Goal: Transaction & Acquisition: Obtain resource

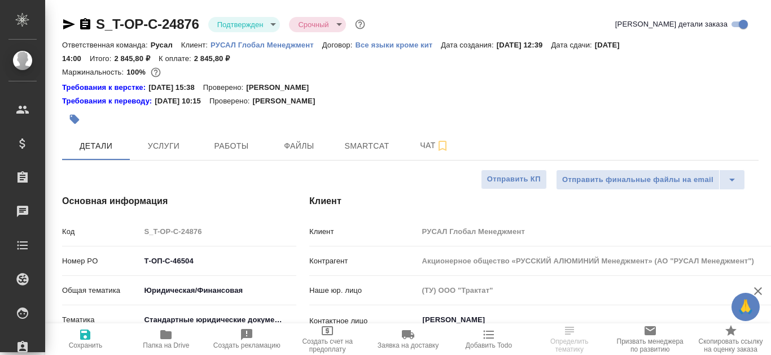
select select "RU"
type input "[PERSON_NAME]"
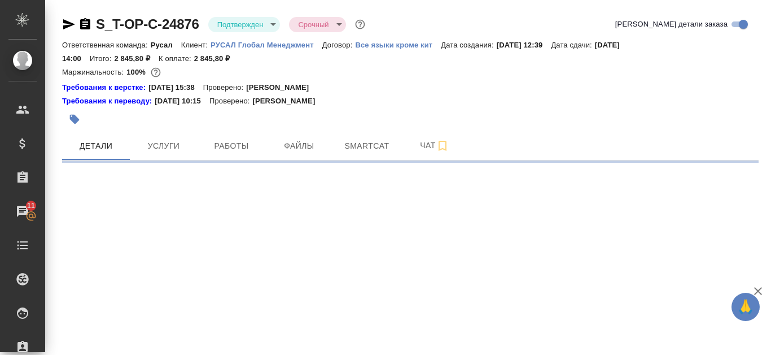
select select "RU"
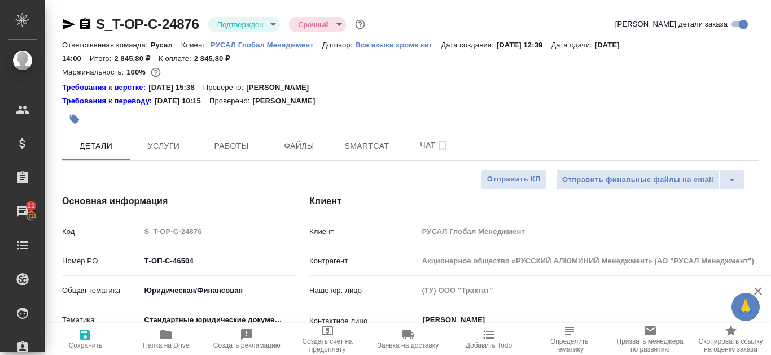
type textarea "x"
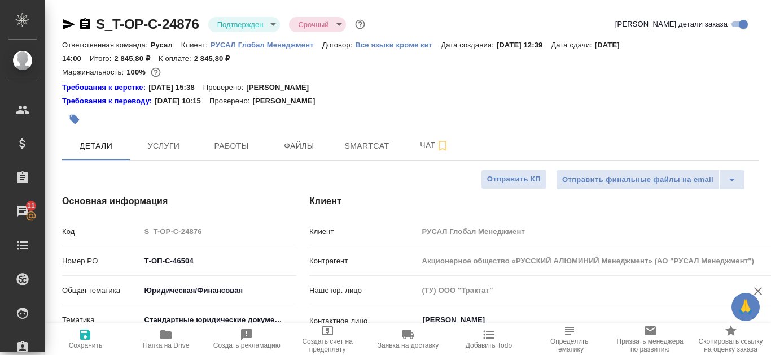
type textarea "x"
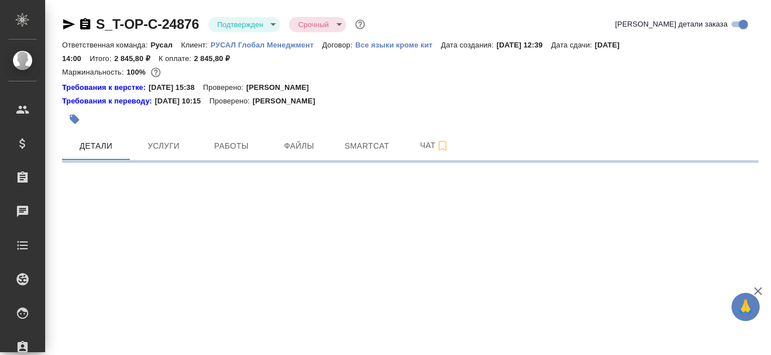
select select "RU"
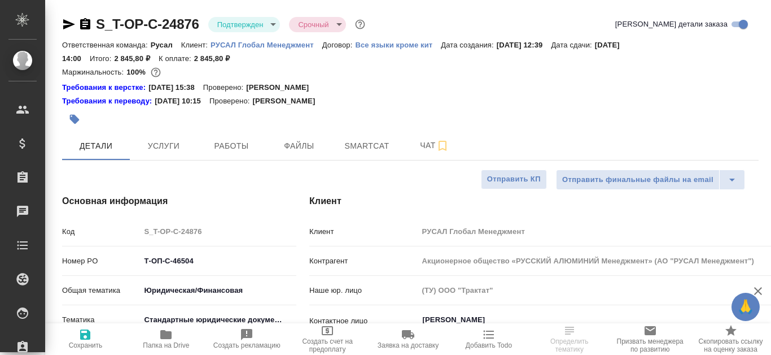
type textarea "x"
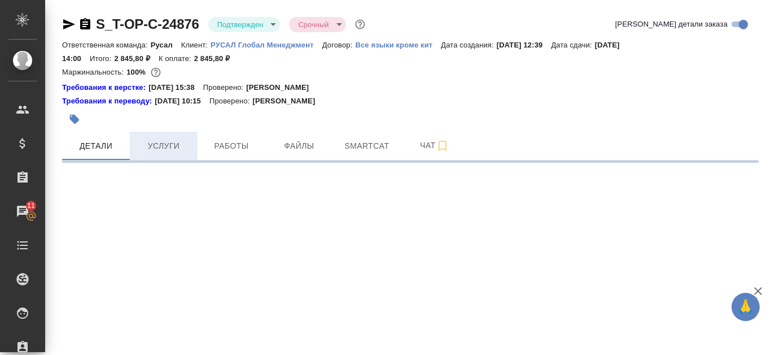
select select "RU"
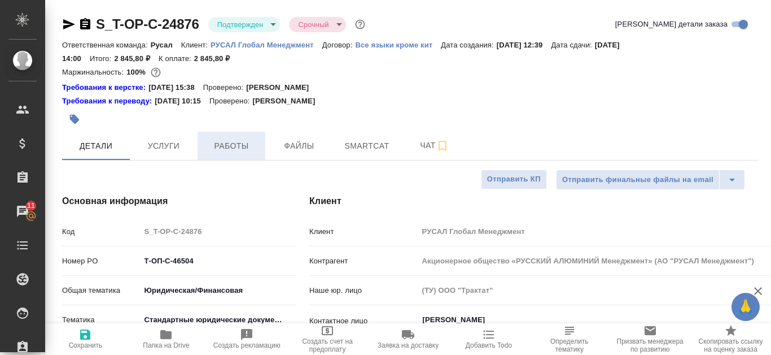
type textarea "x"
click at [217, 145] on span "Работы" at bounding box center [231, 146] width 54 height 14
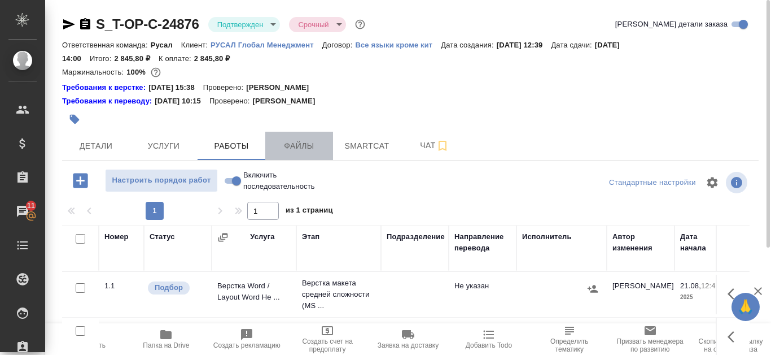
click at [313, 150] on span "Файлы" at bounding box center [299, 146] width 54 height 14
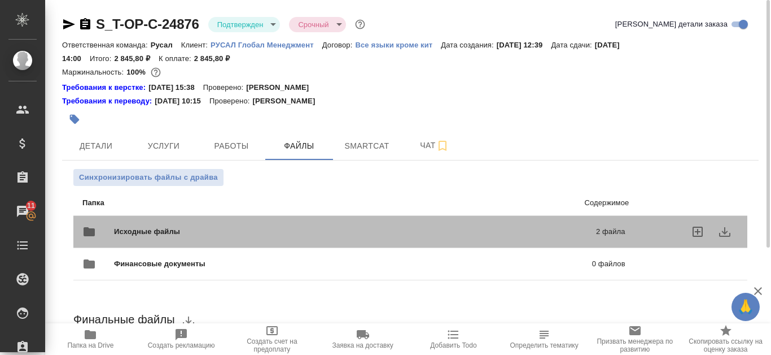
click at [334, 233] on span "Исходные файлы" at bounding box center [251, 231] width 274 height 11
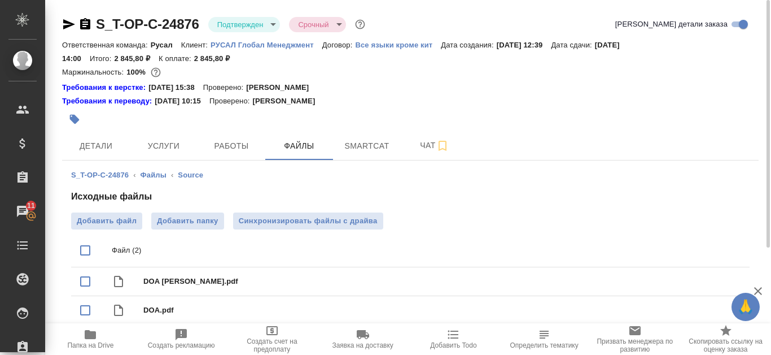
scroll to position [3, 0]
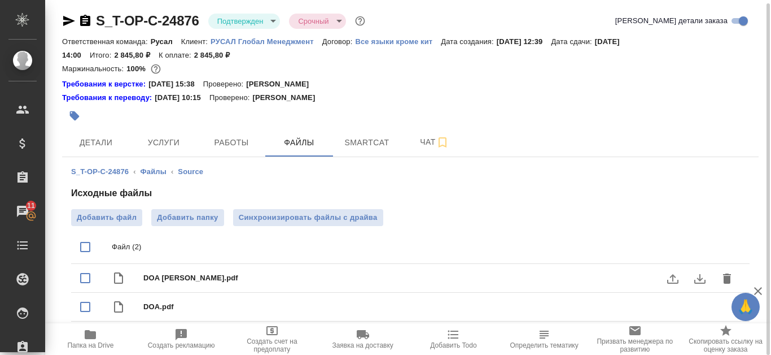
click at [702, 277] on icon "download" at bounding box center [700, 279] width 11 height 10
click at [697, 306] on icon "download" at bounding box center [700, 307] width 14 height 14
click at [704, 306] on icon "download" at bounding box center [700, 307] width 14 height 14
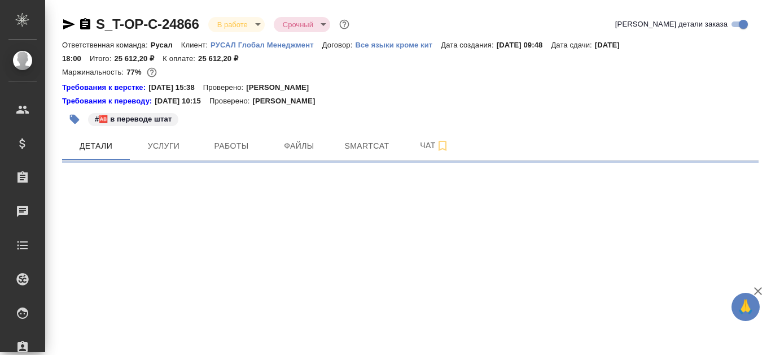
select select "RU"
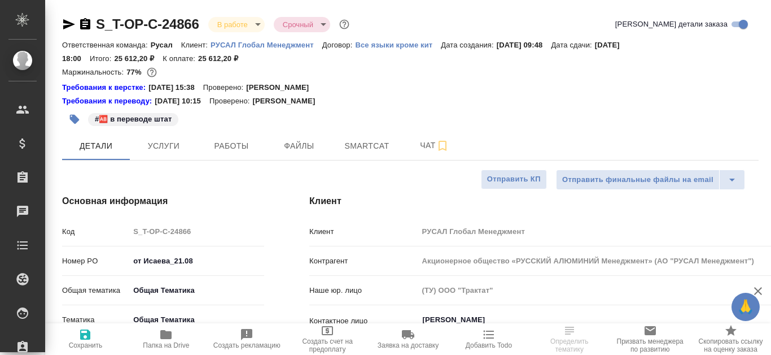
type textarea "x"
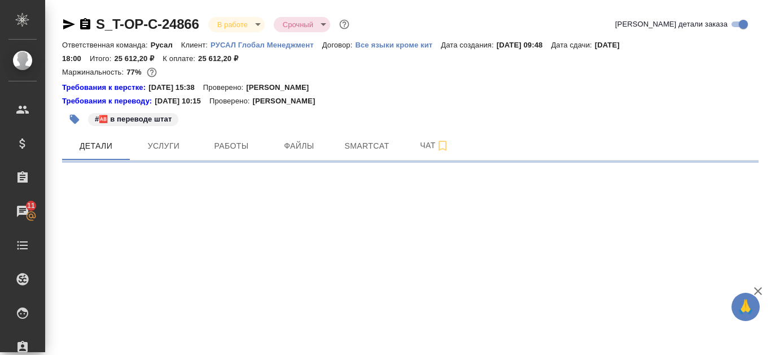
select select "RU"
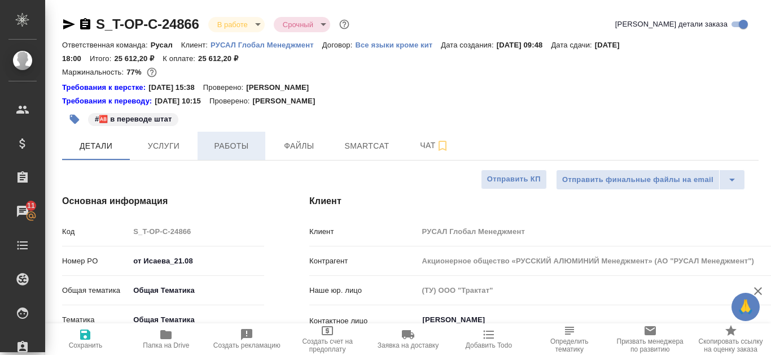
type textarea "x"
click at [235, 151] on span "Работы" at bounding box center [231, 146] width 54 height 14
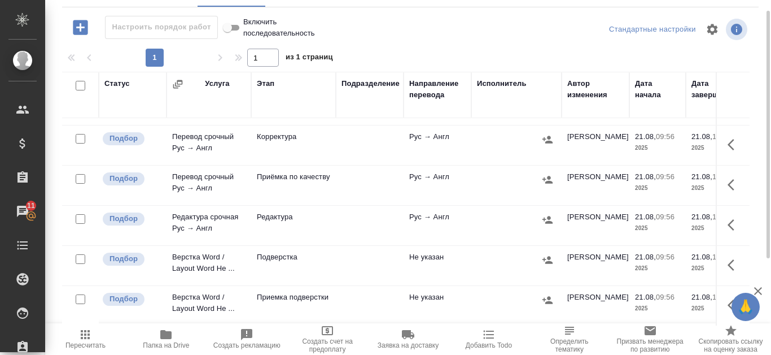
scroll to position [40, 0]
